Goal: Find specific page/section: Find specific page/section

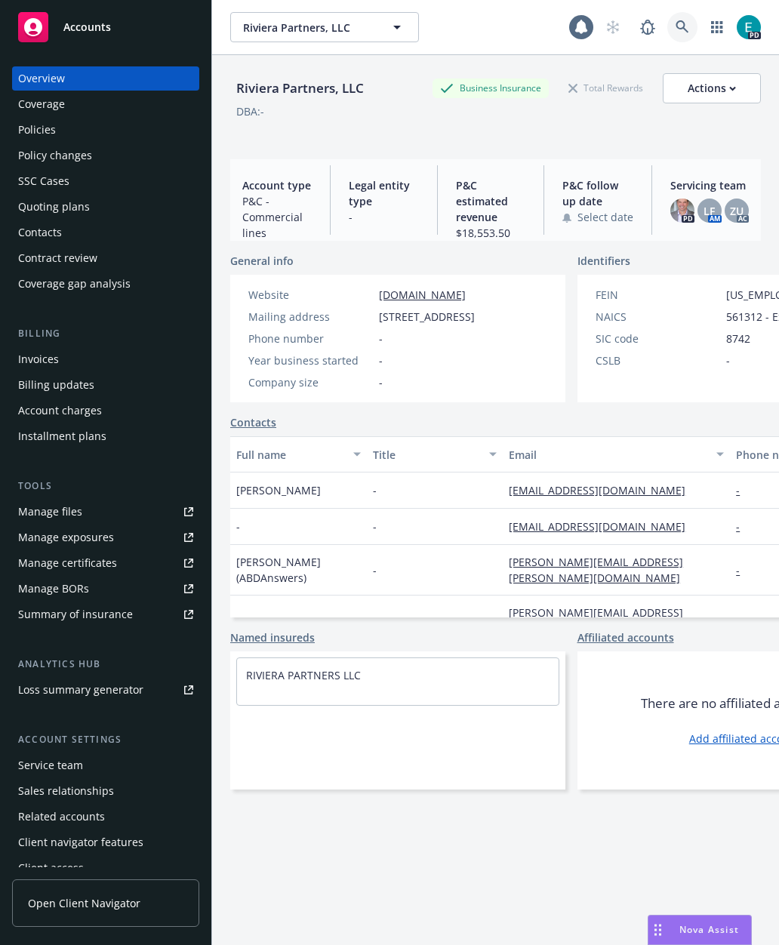
click at [677, 32] on icon at bounding box center [683, 27] width 14 height 14
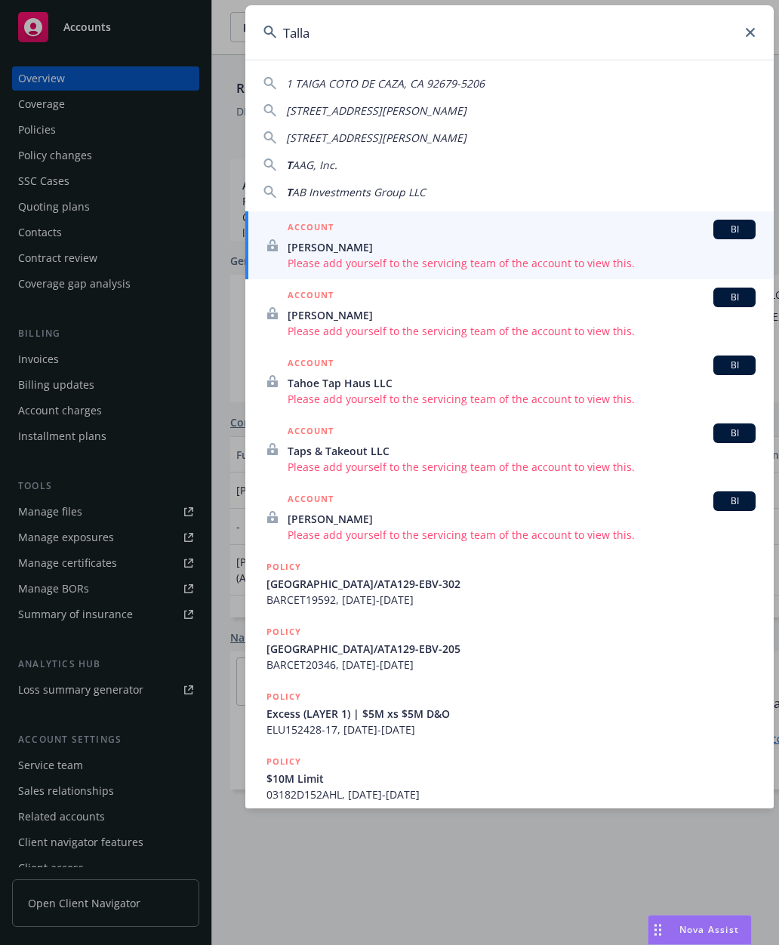
type input "Tallac"
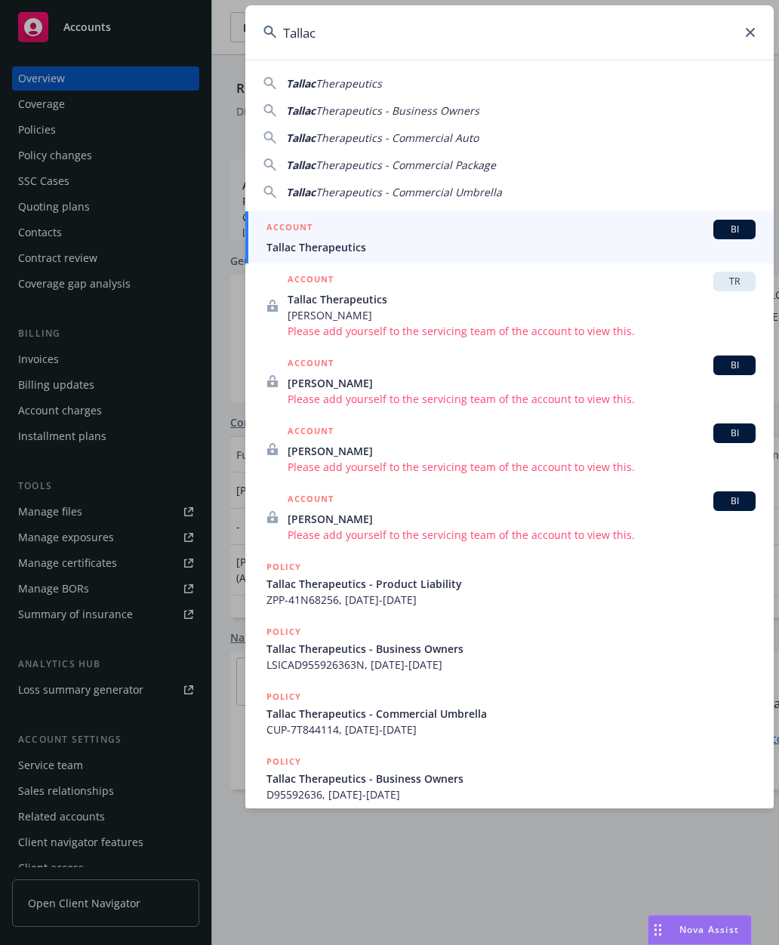
click at [302, 240] on span "Tallac Therapeutics" at bounding box center [510, 247] width 489 height 16
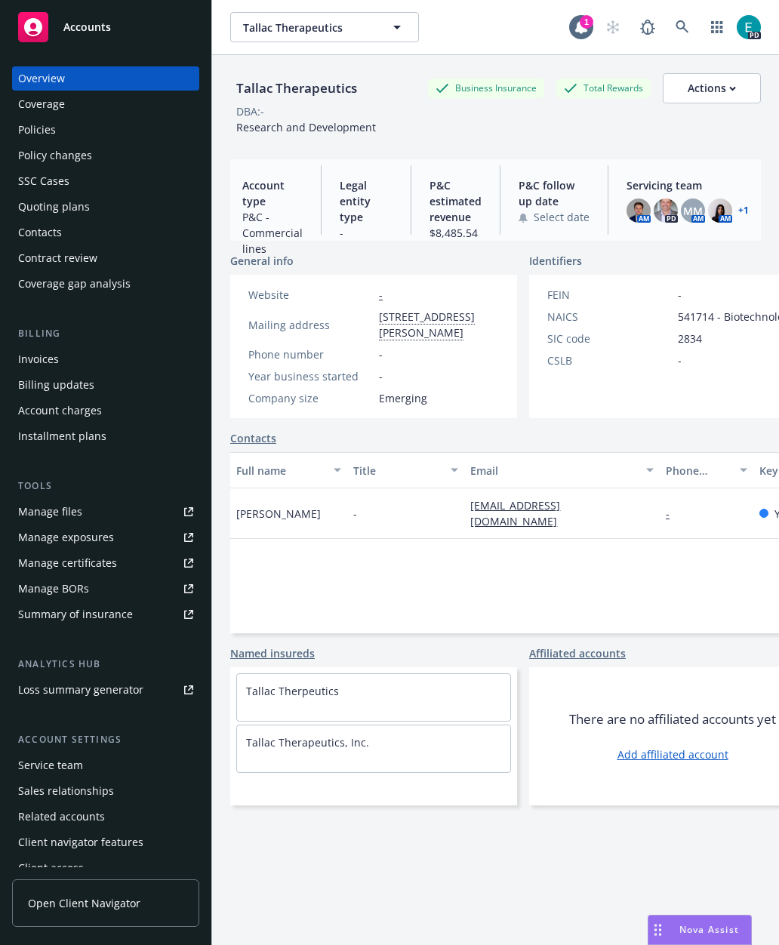
click at [666, 211] on img at bounding box center [666, 211] width 24 height 24
click at [643, 214] on img at bounding box center [639, 211] width 24 height 24
click at [697, 211] on span "MM" at bounding box center [693, 211] width 20 height 16
click at [719, 211] on img at bounding box center [720, 211] width 24 height 24
click at [744, 212] on link "+ 1" at bounding box center [743, 210] width 11 height 9
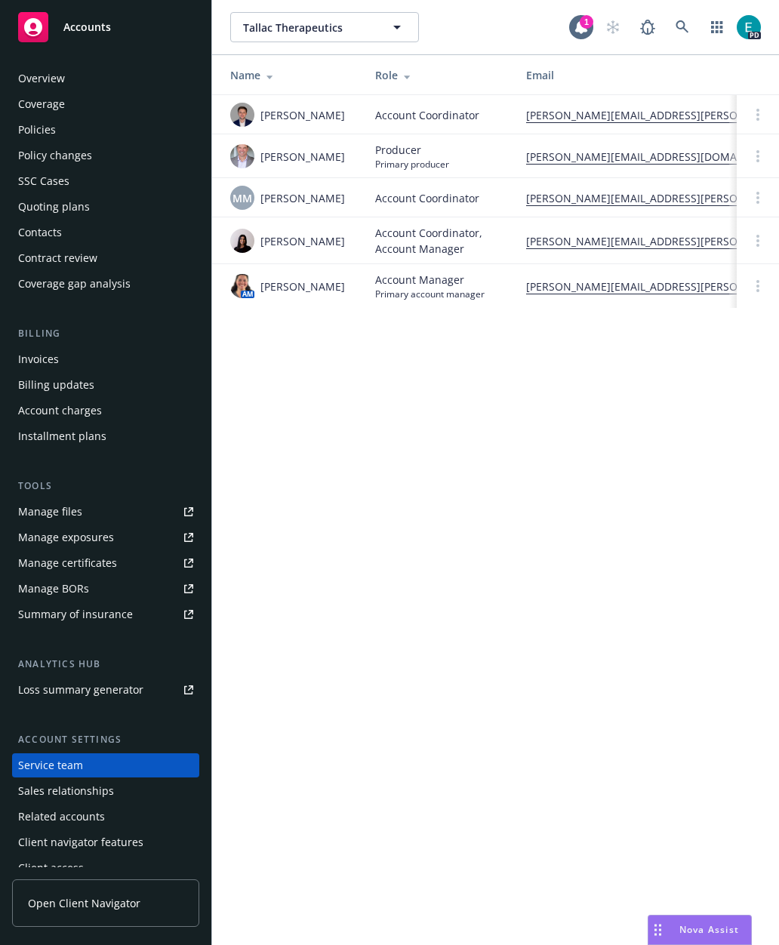
click at [41, 128] on div "Policies" at bounding box center [37, 130] width 38 height 24
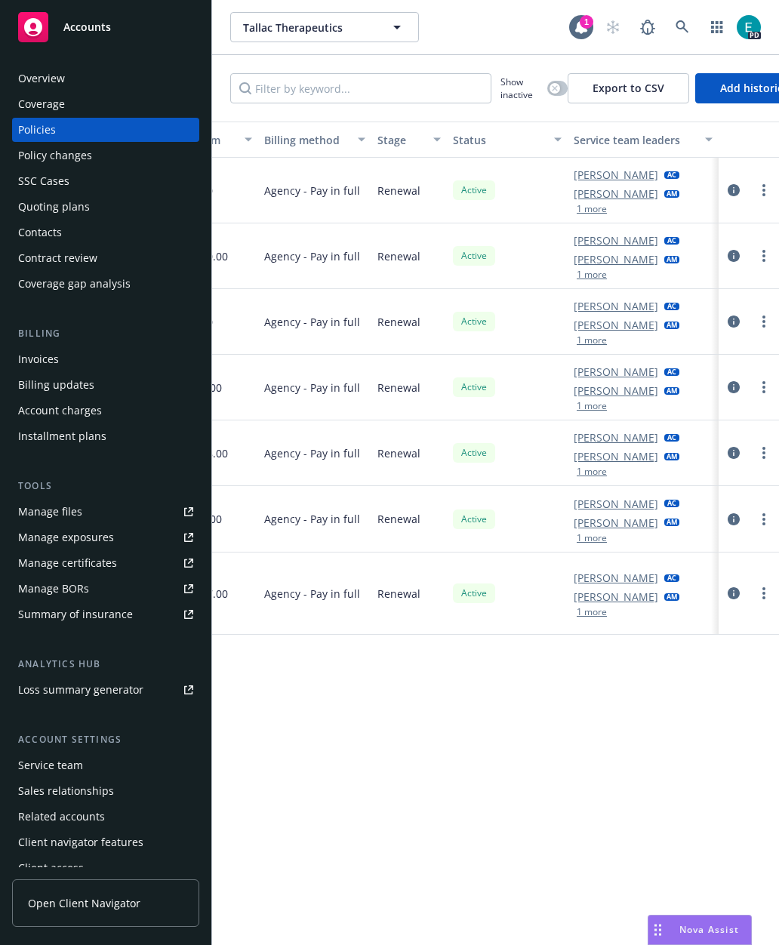
scroll to position [0, 890]
click at [599, 614] on button "1 more" at bounding box center [592, 612] width 30 height 9
